Goal: Task Accomplishment & Management: Use online tool/utility

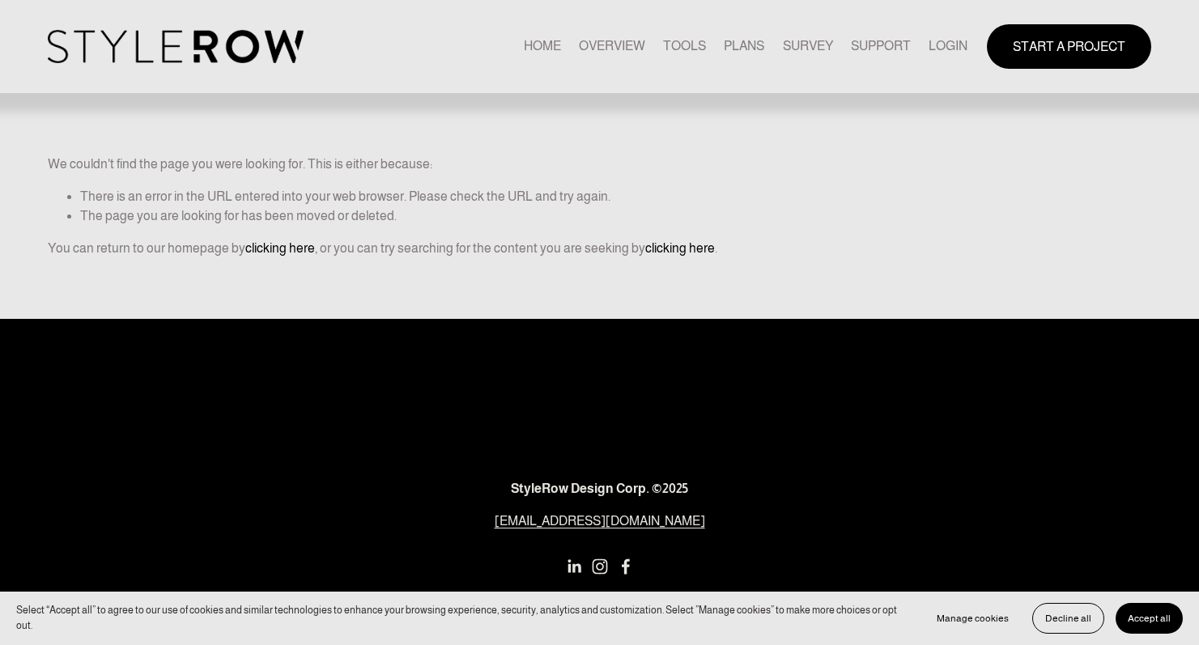
click at [939, 52] on link "LOGIN" at bounding box center [948, 47] width 39 height 22
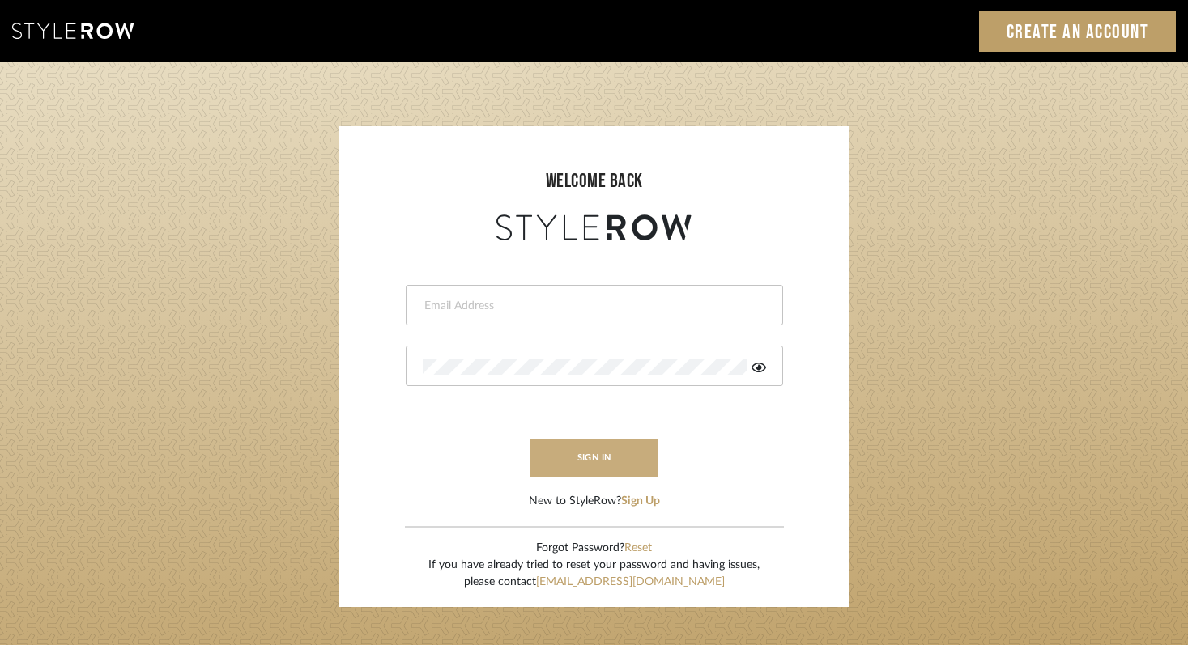
type input "rayeinteriordesign@gmail.com"
click at [627, 454] on button "sign in" at bounding box center [594, 458] width 130 height 38
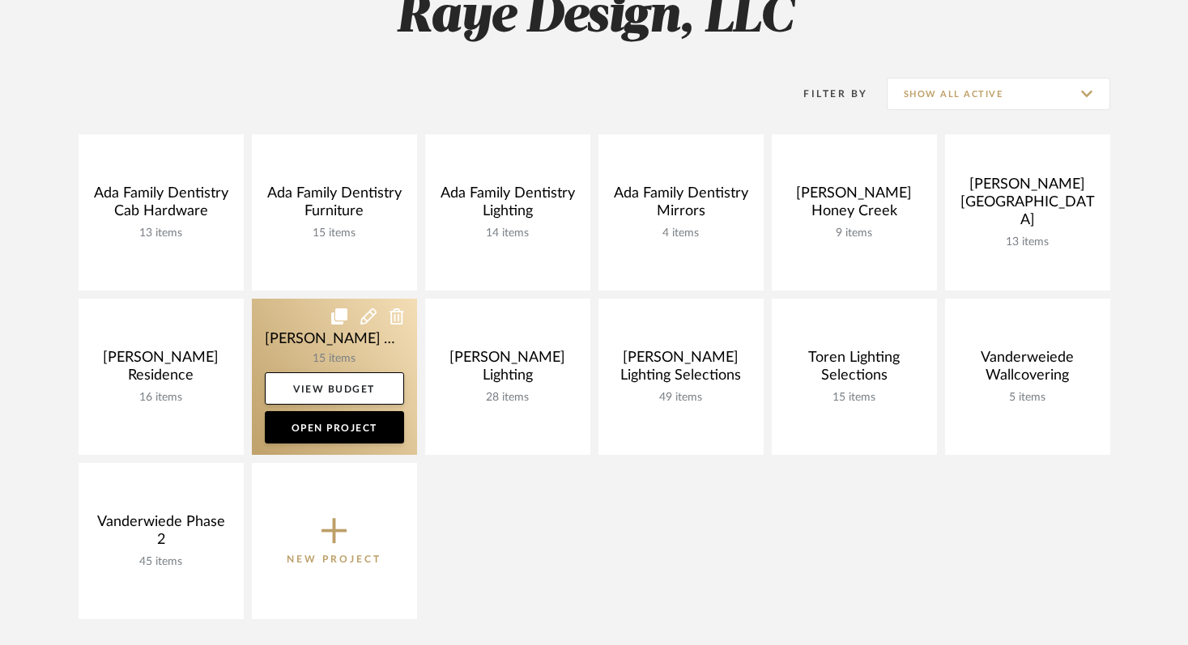
scroll to position [189, 0]
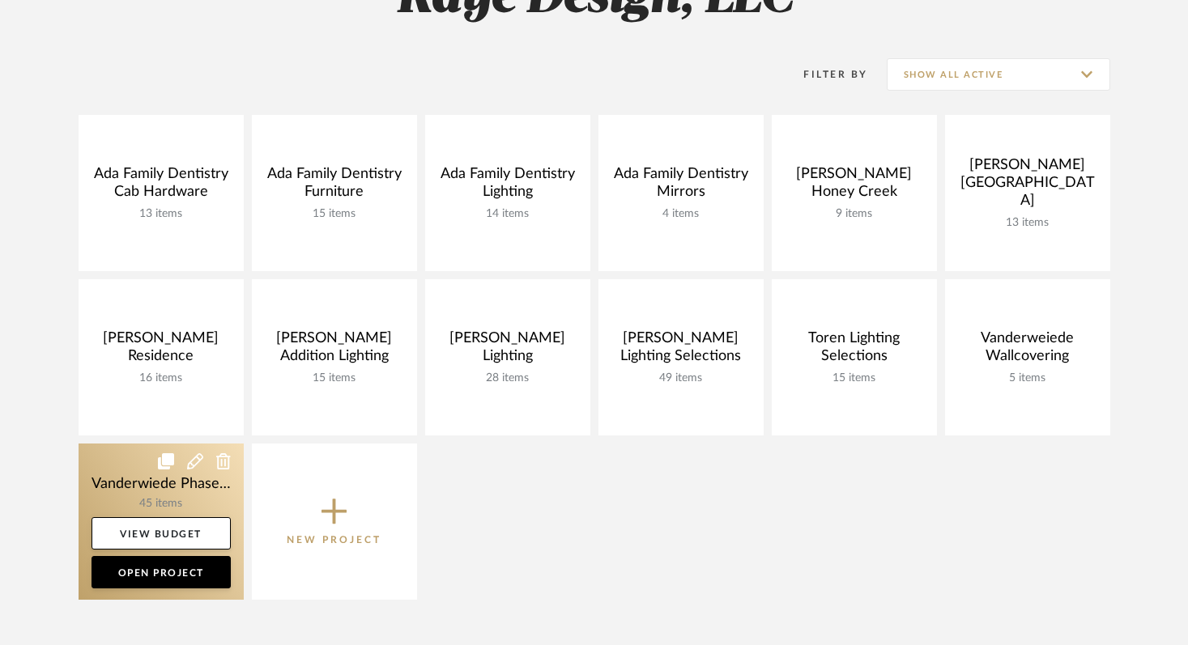
click at [203, 474] on link at bounding box center [161, 522] width 165 height 156
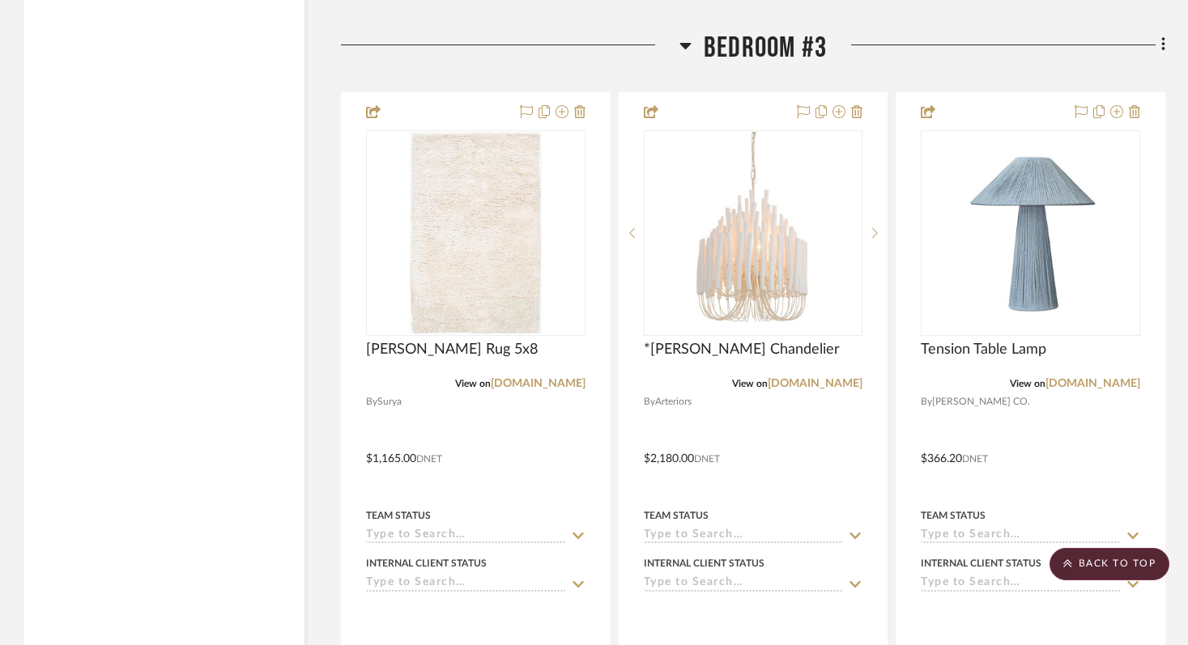
scroll to position [10955, 0]
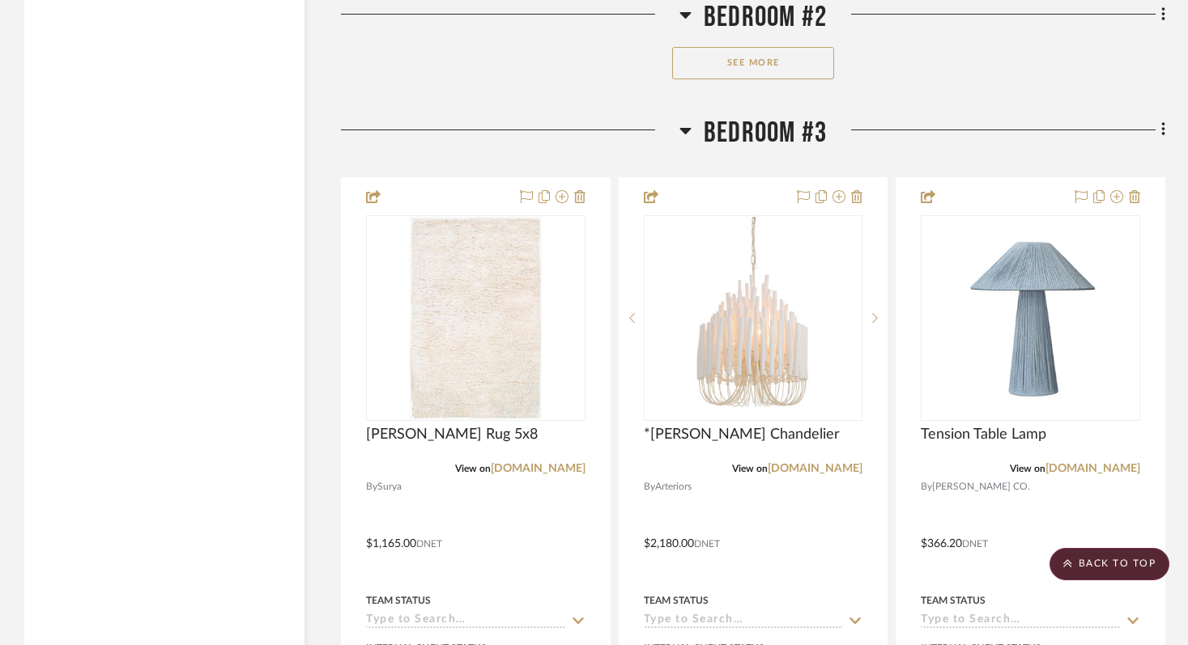
click at [754, 49] on button "See More" at bounding box center [753, 63] width 162 height 32
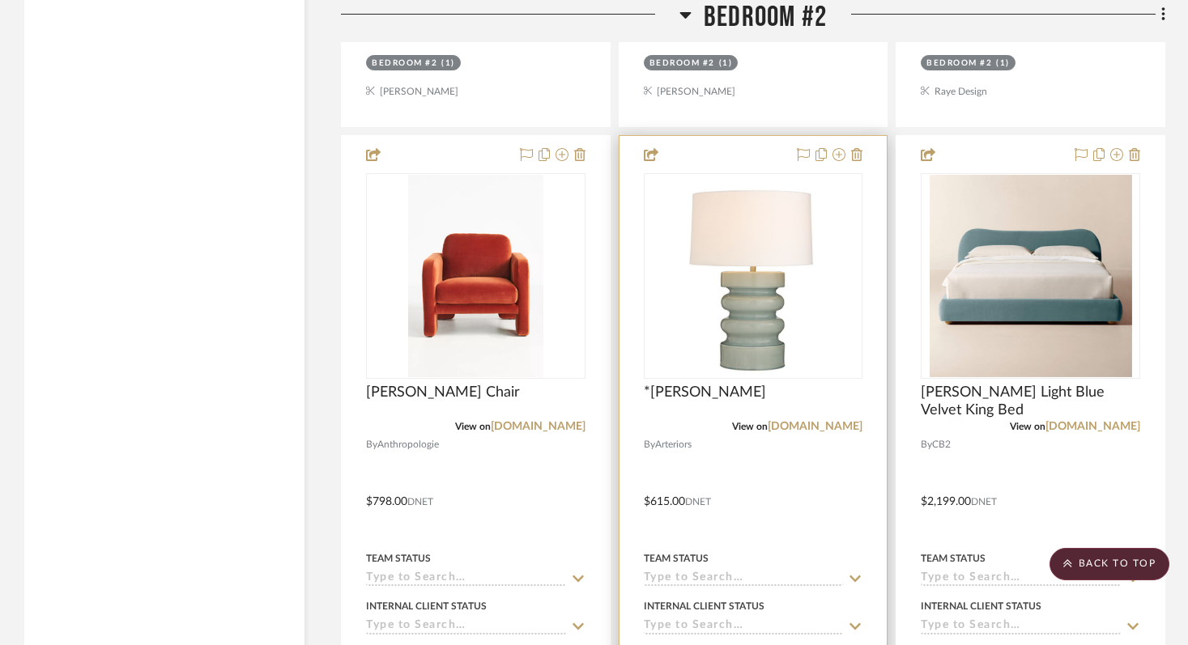
scroll to position [10091, 0]
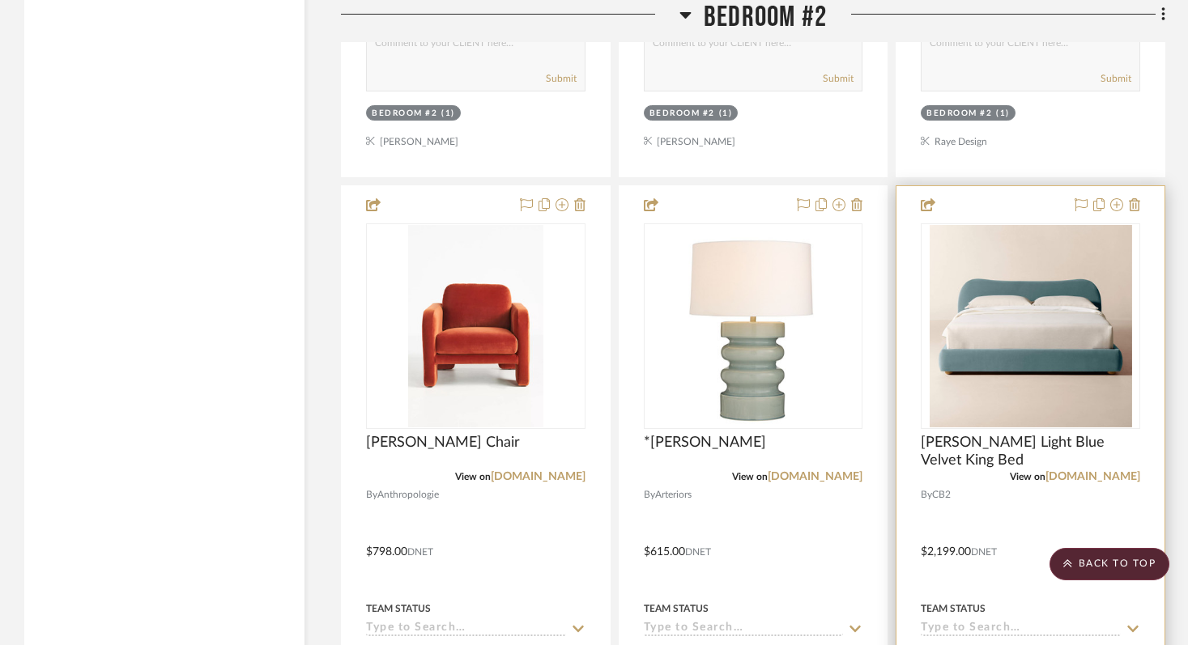
click at [1056, 457] on div "[PERSON_NAME] Light Blue Velvet King Bed" at bounding box center [1029, 452] width 219 height 36
click at [1048, 435] on span "[PERSON_NAME] Light Blue Velvet King Bed" at bounding box center [1029, 452] width 219 height 36
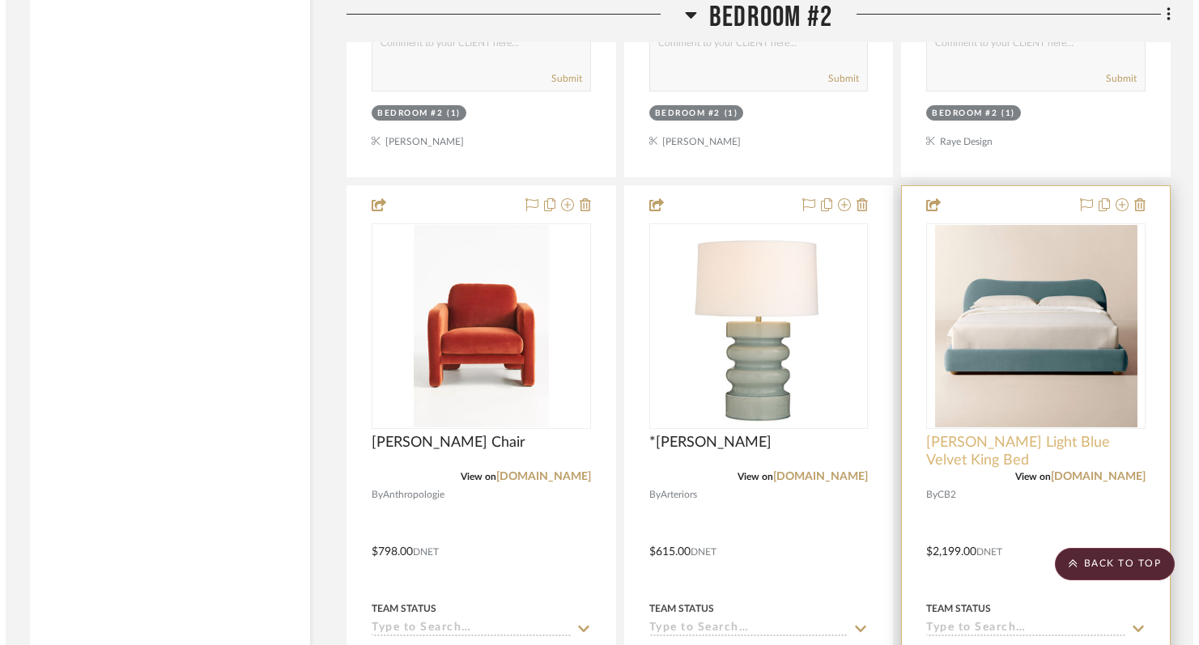
scroll to position [0, 0]
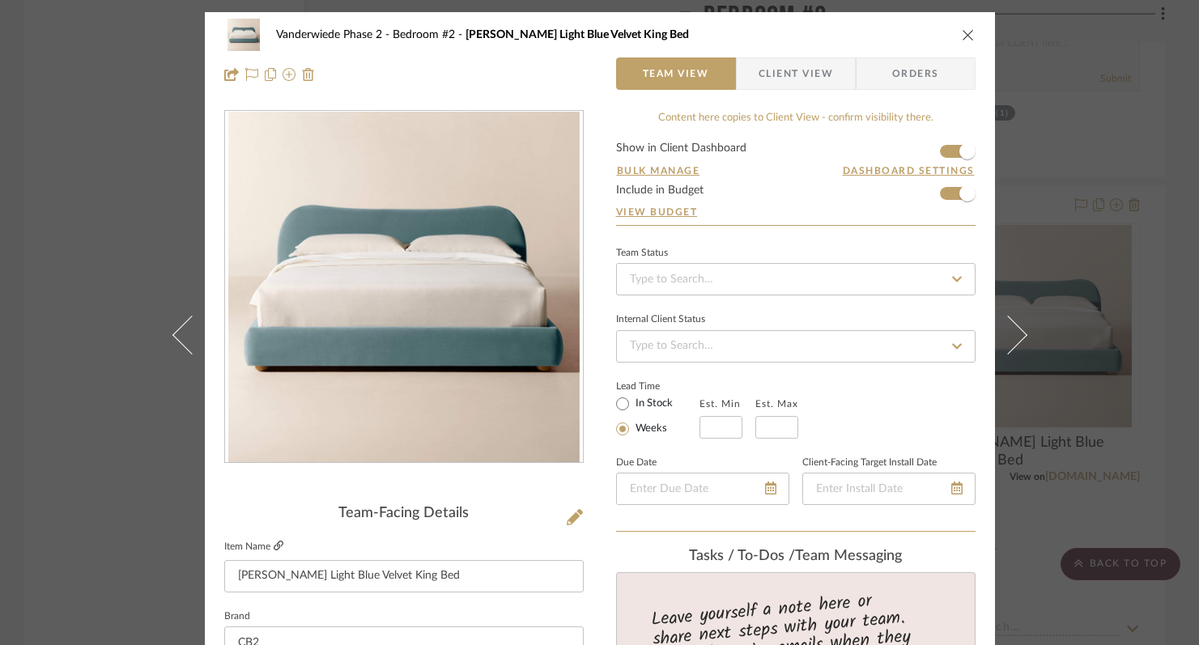
click at [274, 542] on icon at bounding box center [279, 546] width 10 height 10
